Goal: Information Seeking & Learning: Find contact information

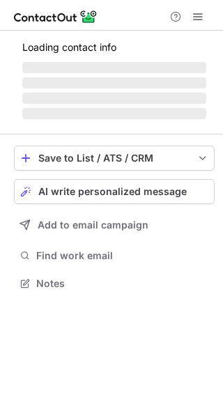
scroll to position [292, 223]
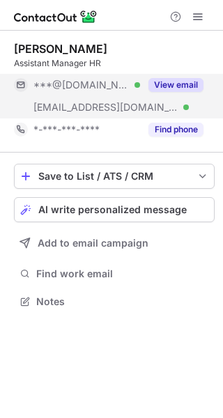
click at [183, 89] on button "View email" at bounding box center [175, 85] width 55 height 14
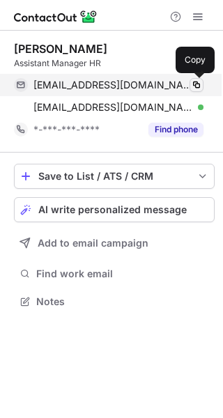
click at [193, 86] on span at bounding box center [196, 84] width 11 height 11
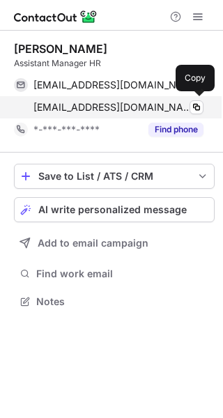
scroll to position [292, 223]
click at [192, 103] on span at bounding box center [196, 107] width 11 height 11
click at [194, 107] on span at bounding box center [196, 107] width 11 height 11
